Goal: Task Accomplishment & Management: Manage account settings

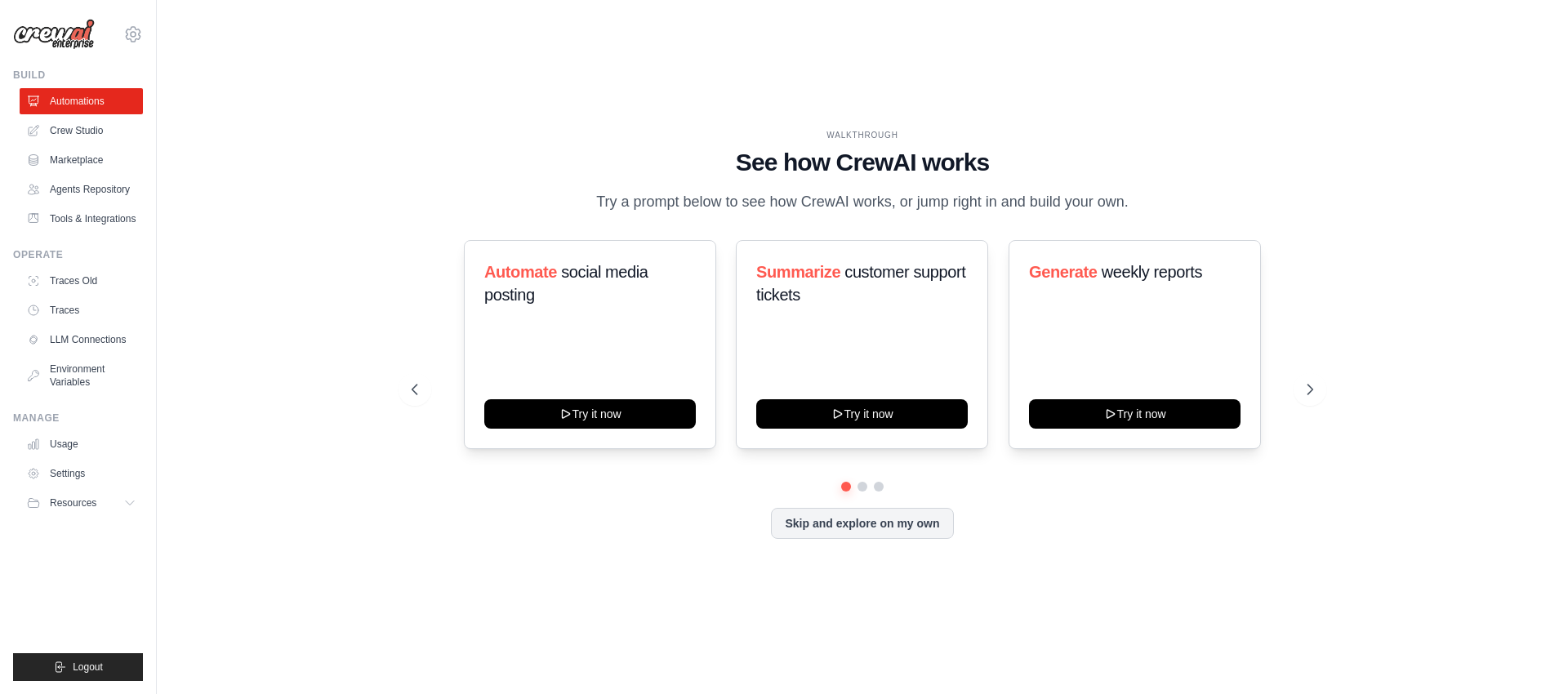
click at [432, 300] on div "Automate social media posting Try it now Summarize customer support tickets Try…" at bounding box center [862, 345] width 901 height 209
click at [136, 39] on icon at bounding box center [132, 34] width 19 height 19
click at [165, 94] on span "Settings" at bounding box center [204, 102] width 129 height 17
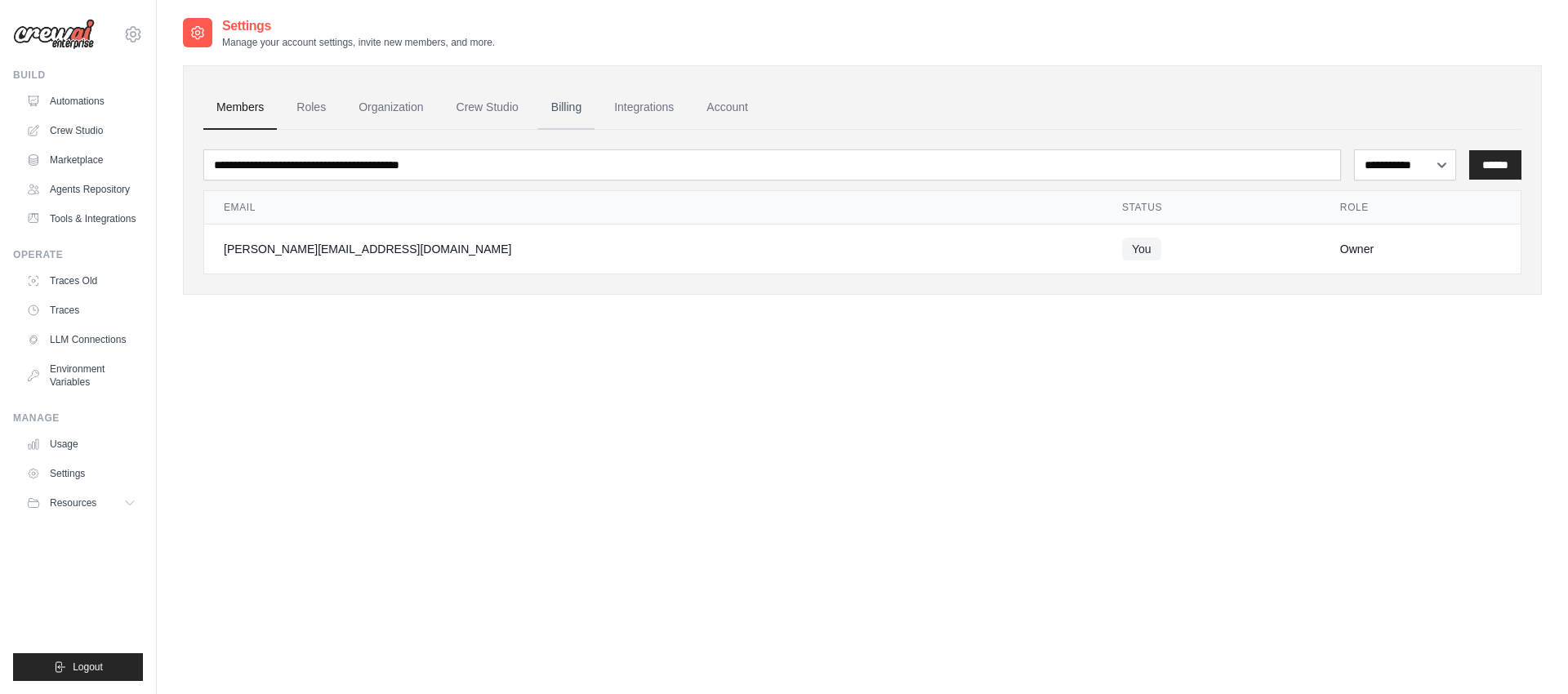
click at [583, 99] on link "Billing" at bounding box center [566, 108] width 56 height 44
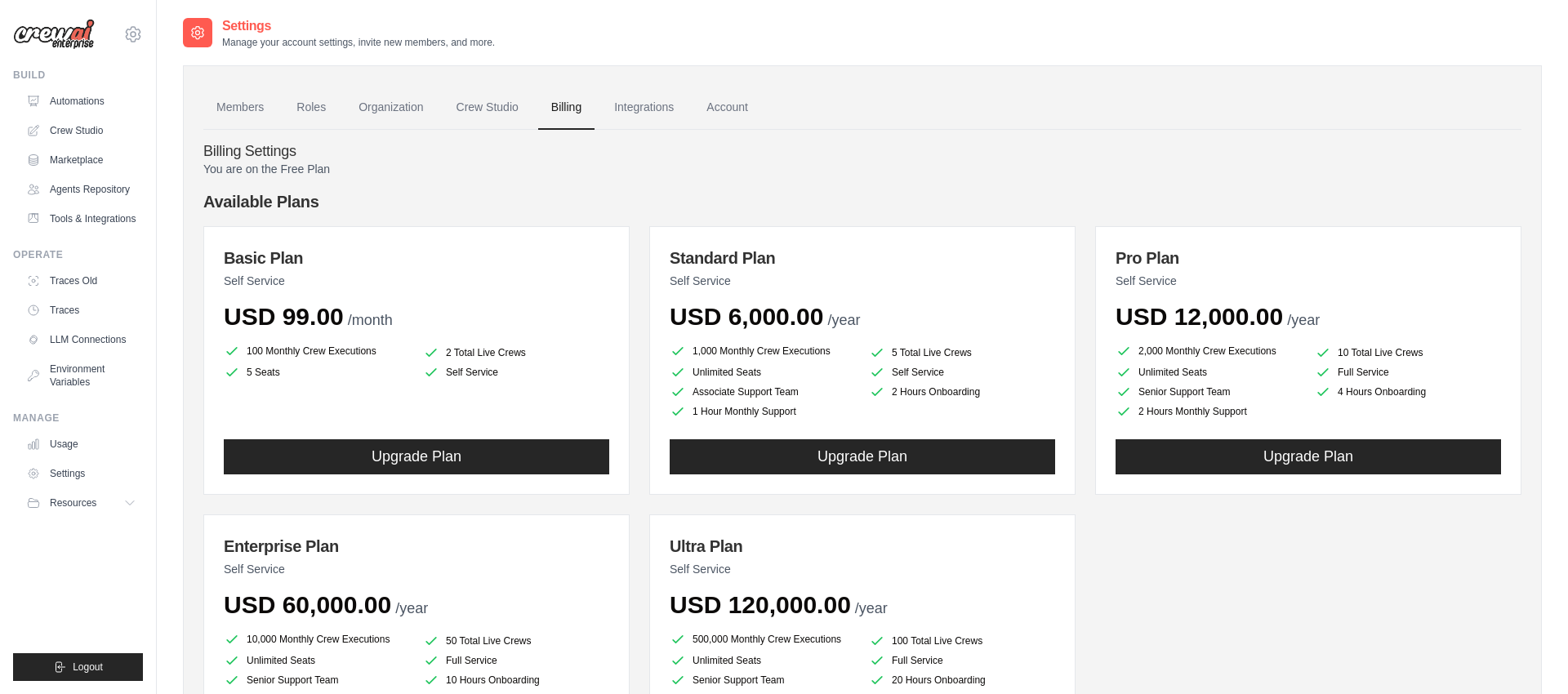
click at [462, 180] on div "You are on the Free Plan Available Plans Basic Plan Self Service USD 99.00 /mon…" at bounding box center [863, 489] width 1318 height 657
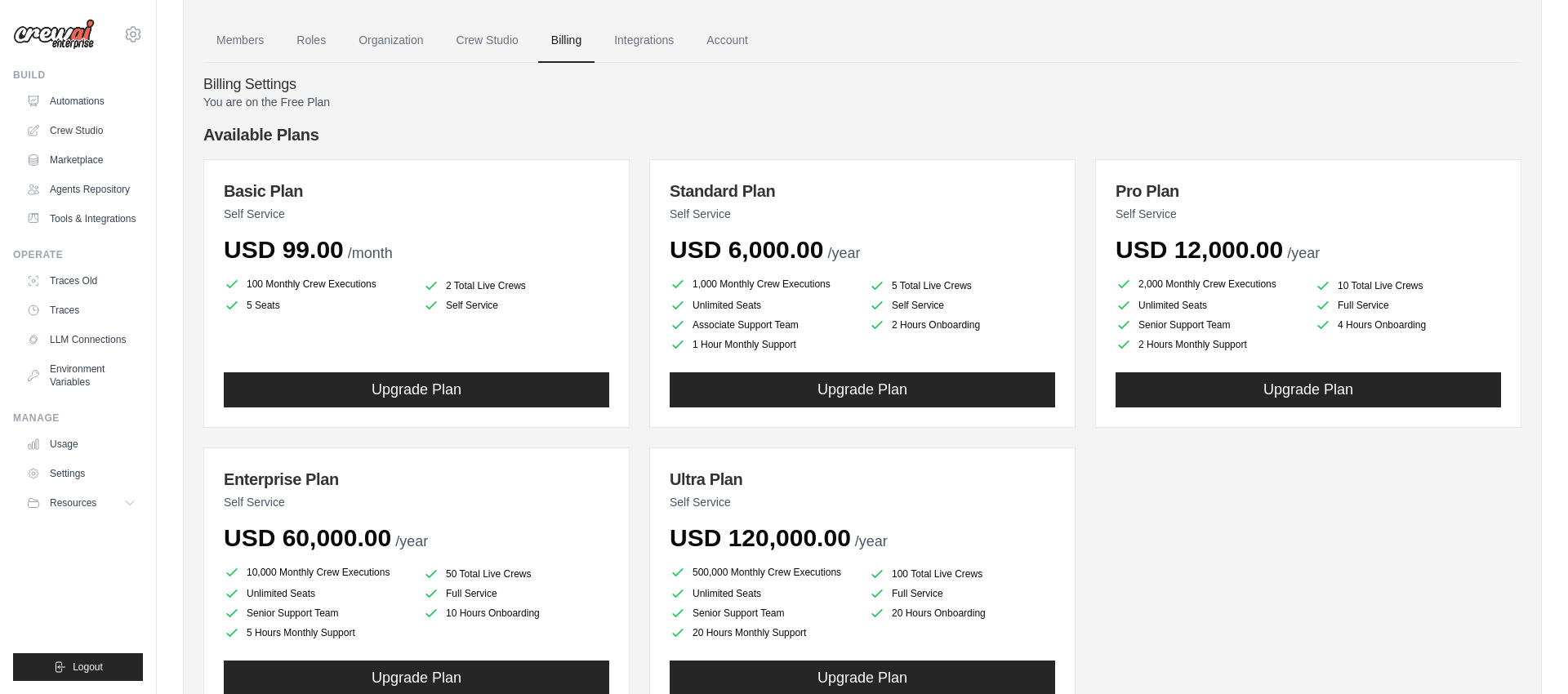
scroll to position [76, 0]
